Goal: Information Seeking & Learning: Learn about a topic

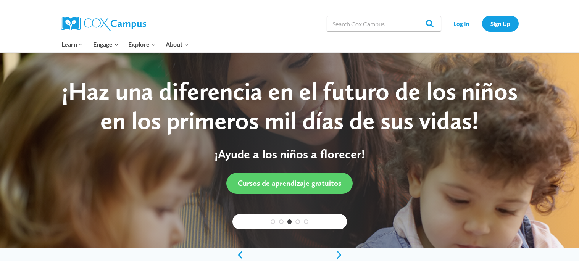
click at [148, 108] on div "¡Haz una diferencia en el futuro de los niños en los primeros mil días de sus v…" at bounding box center [289, 106] width 477 height 59
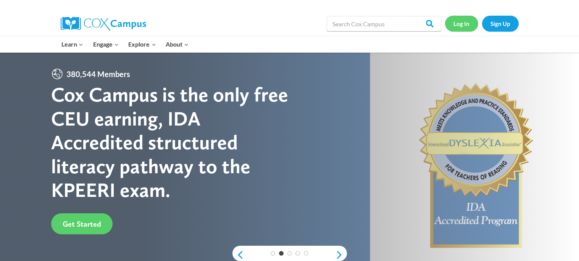
click at [455, 21] on link "Log In" at bounding box center [461, 24] width 33 height 16
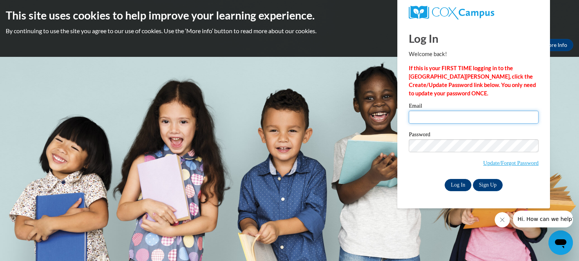
type input "nicaleebuttrum@gmail.com"
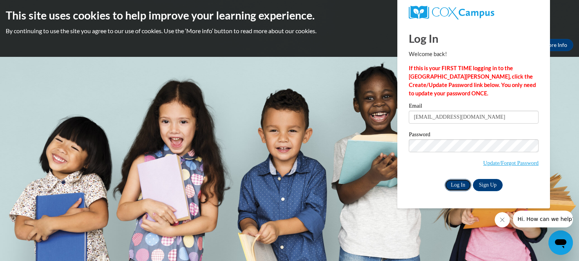
click at [457, 185] on input "Log In" at bounding box center [458, 185] width 27 height 12
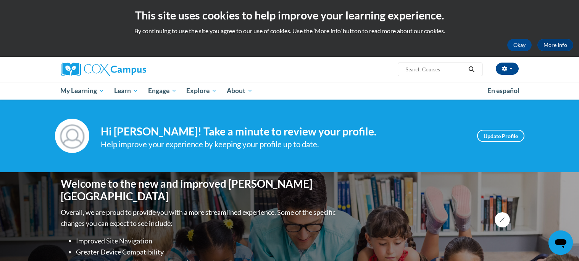
click at [428, 73] on input "Search..." at bounding box center [435, 69] width 61 height 9
type input "build my brain"
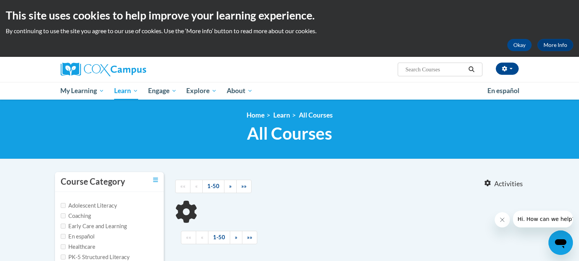
type input "build my brain"
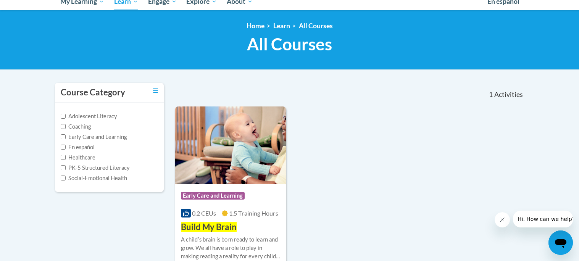
scroll to position [92, 0]
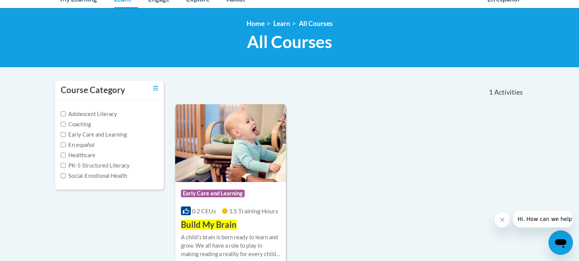
click at [214, 223] on span "Build My Brain" at bounding box center [209, 224] width 56 height 10
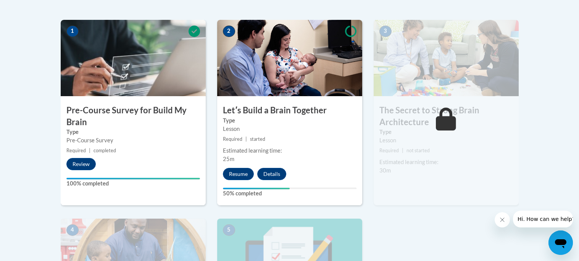
scroll to position [238, 0]
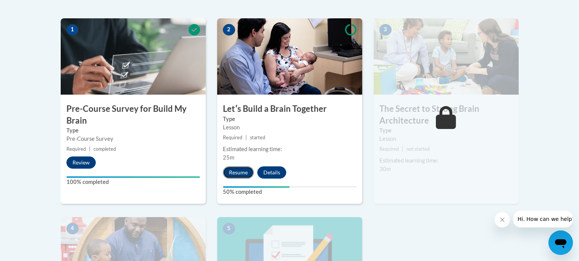
click at [238, 171] on button "Resume" at bounding box center [238, 172] width 31 height 12
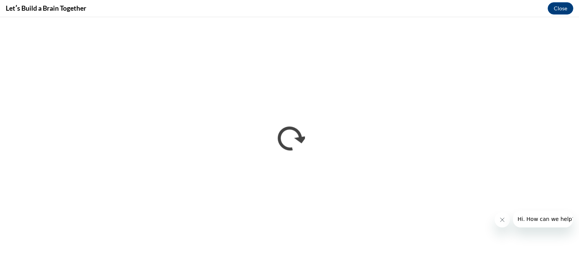
scroll to position [0, 0]
